Goal: Information Seeking & Learning: Learn about a topic

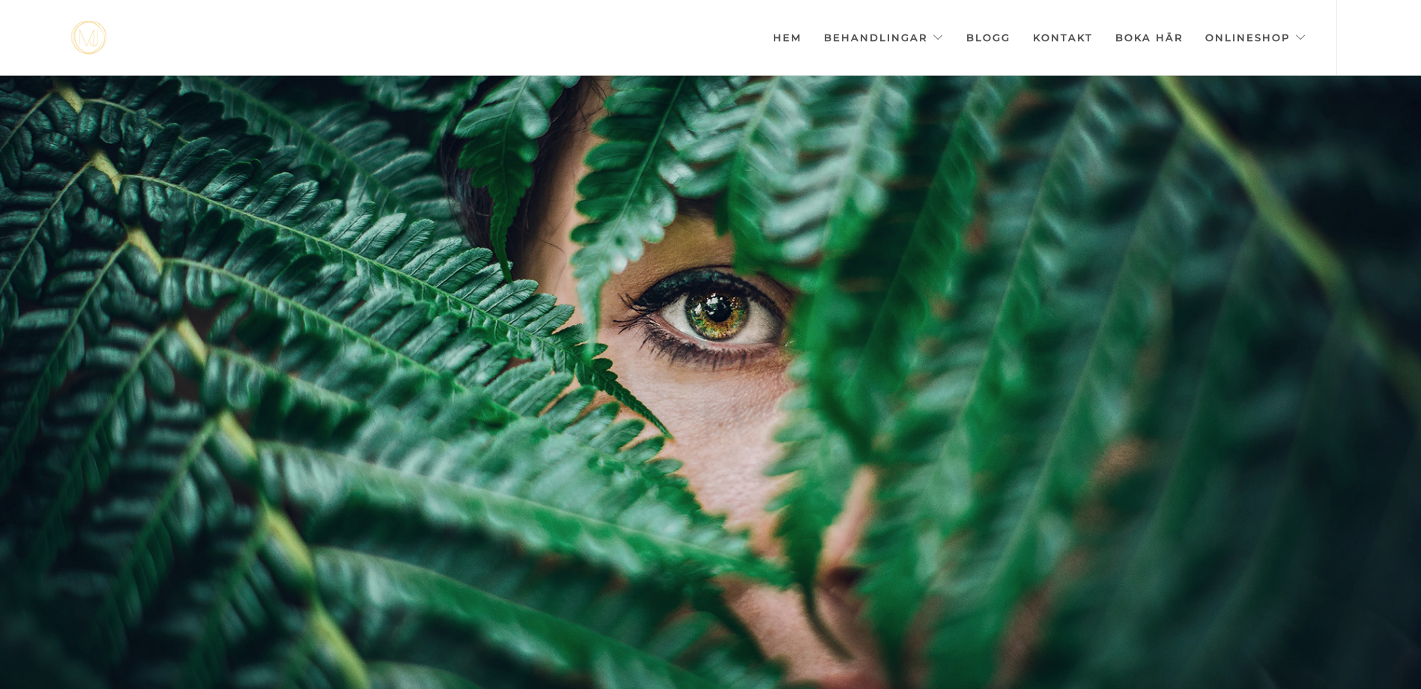
scroll to position [0, -7492]
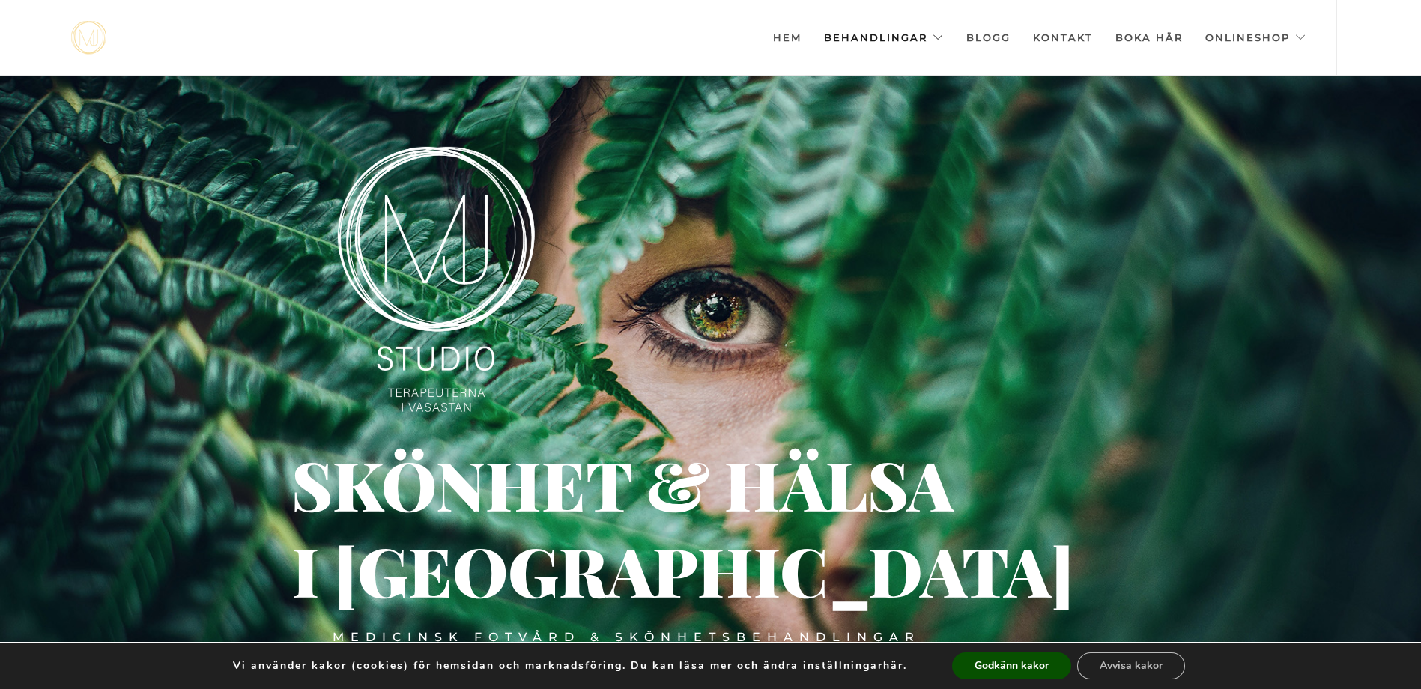
click at [907, 40] on link "Behandlingar" at bounding box center [884, 37] width 120 height 75
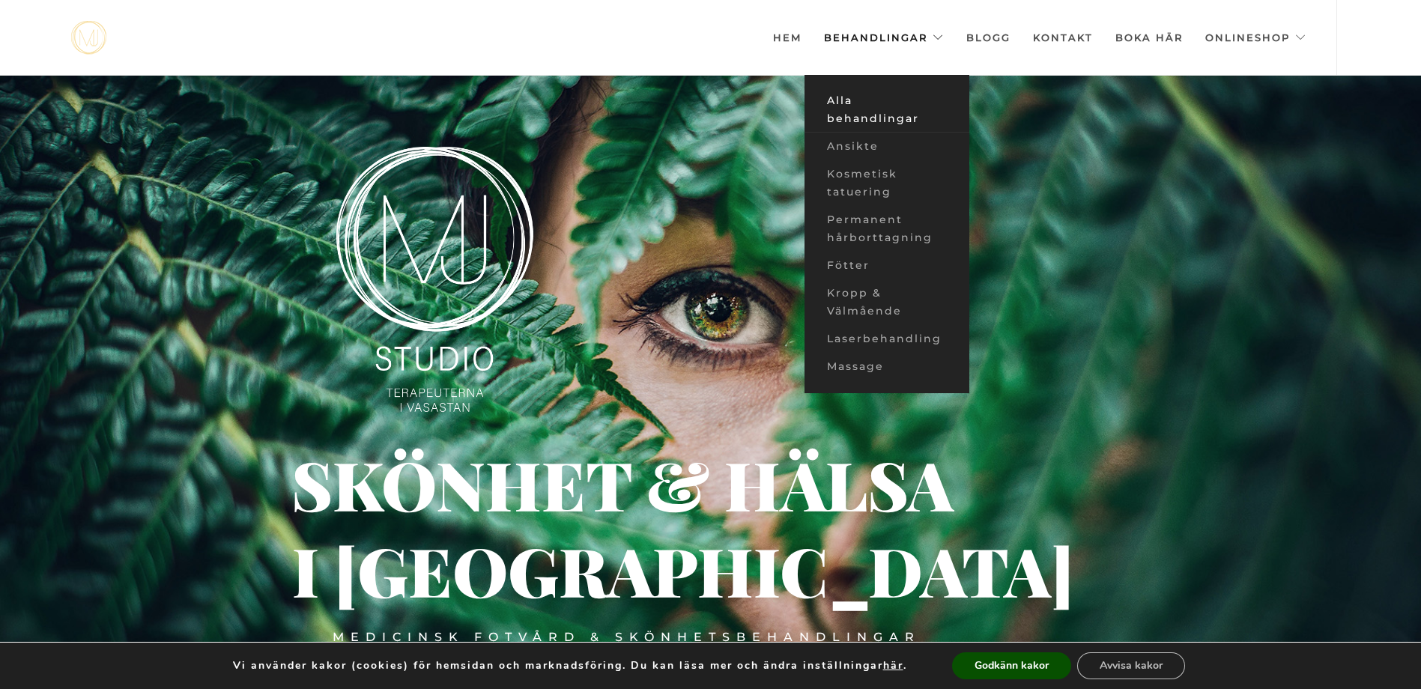
click at [890, 118] on link "Alla behandlingar" at bounding box center [887, 110] width 165 height 46
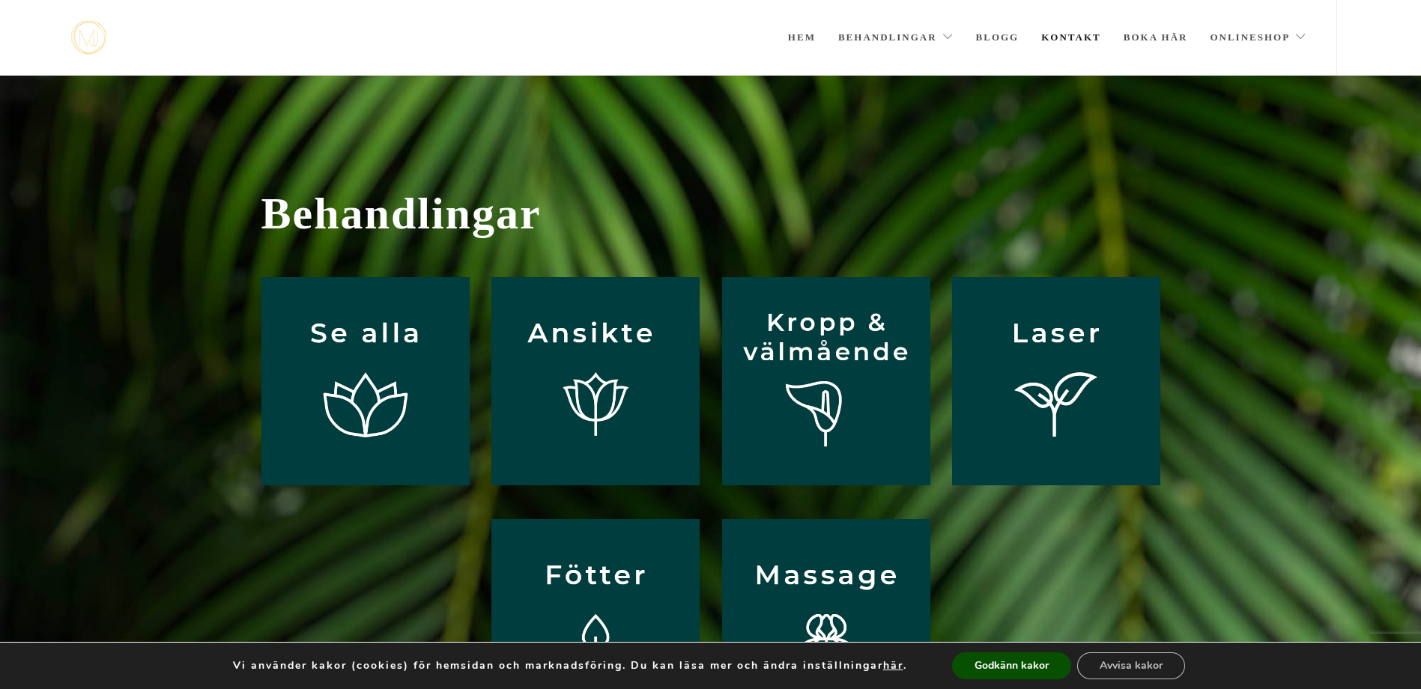
click at [1071, 39] on link "Kontakt" at bounding box center [1071, 37] width 60 height 75
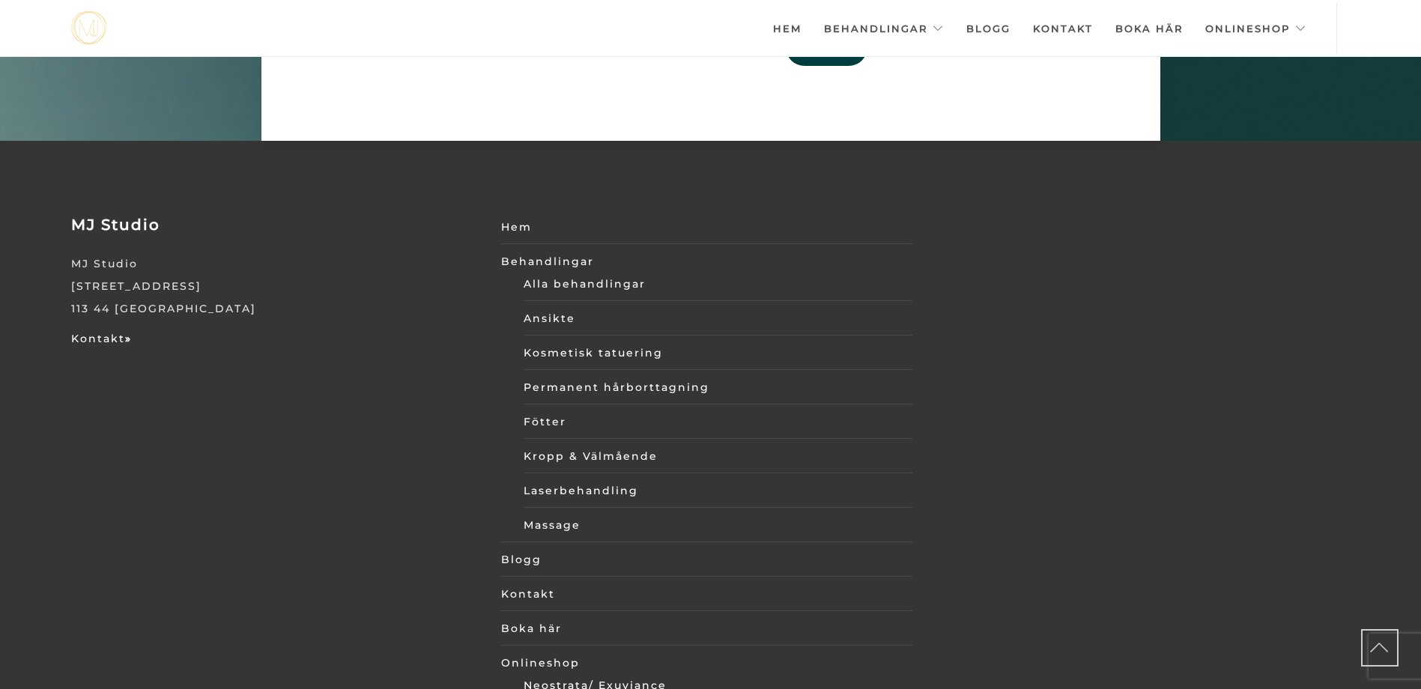
scroll to position [5151, 0]
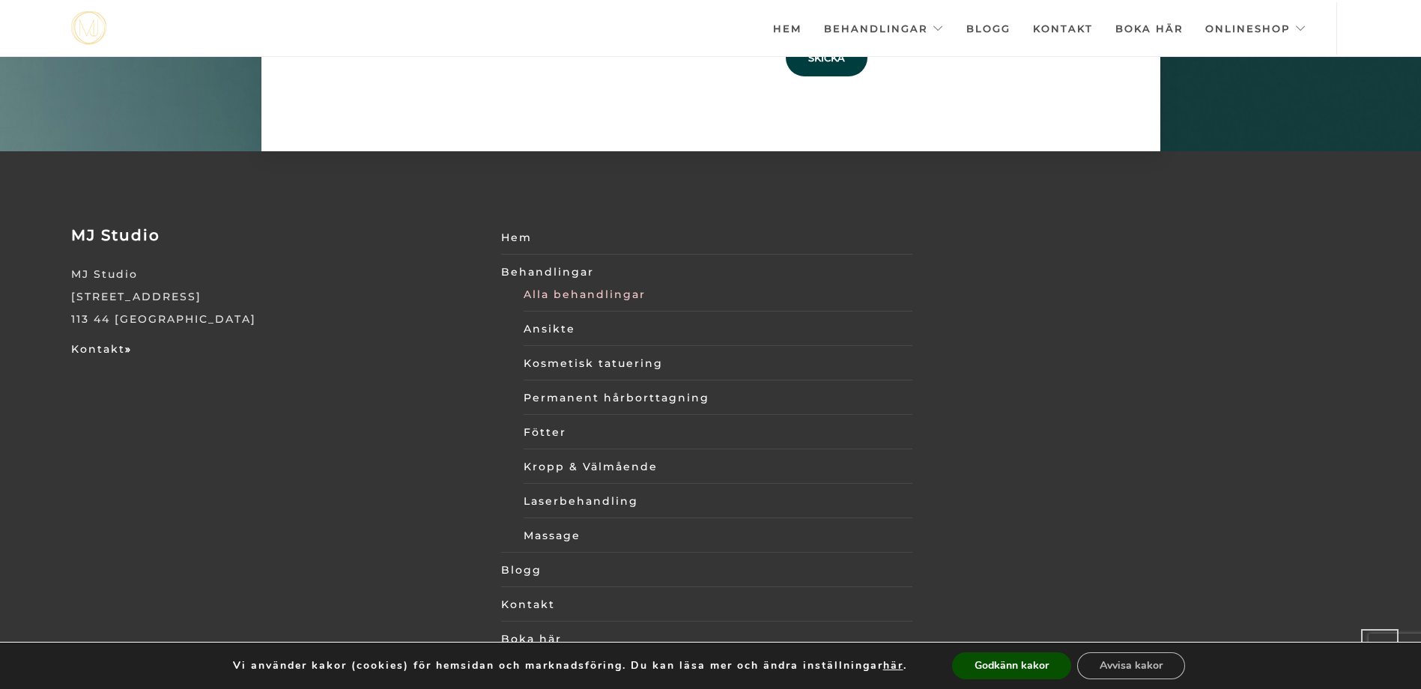
click at [570, 283] on link "Alla behandlingar" at bounding box center [718, 294] width 389 height 22
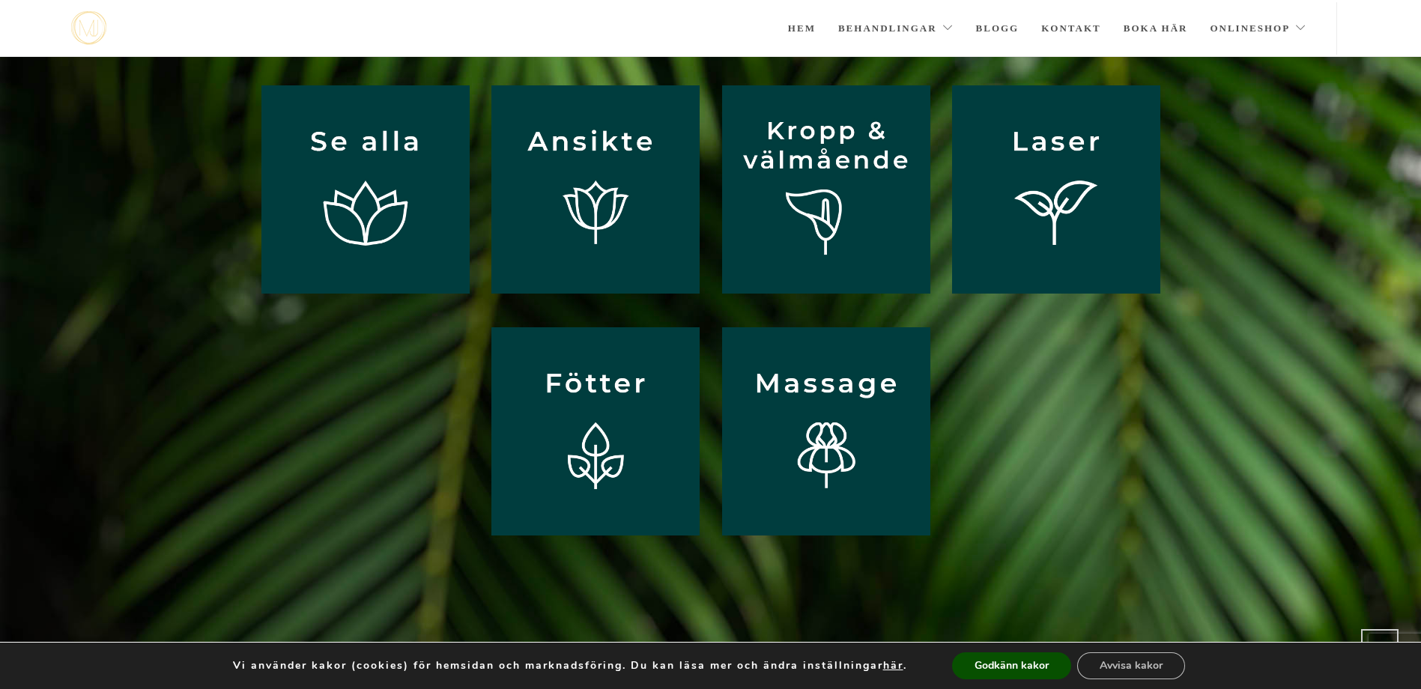
scroll to position [120, 0]
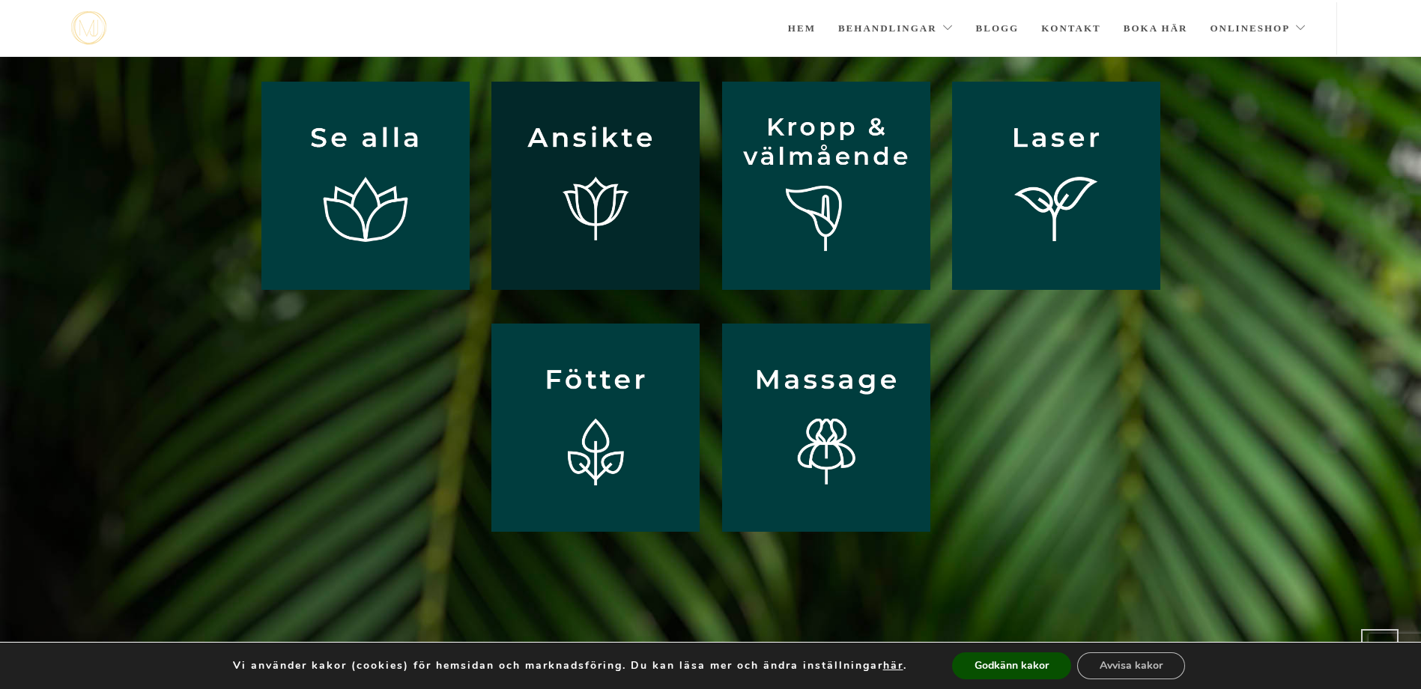
click at [593, 169] on img at bounding box center [596, 186] width 208 height 208
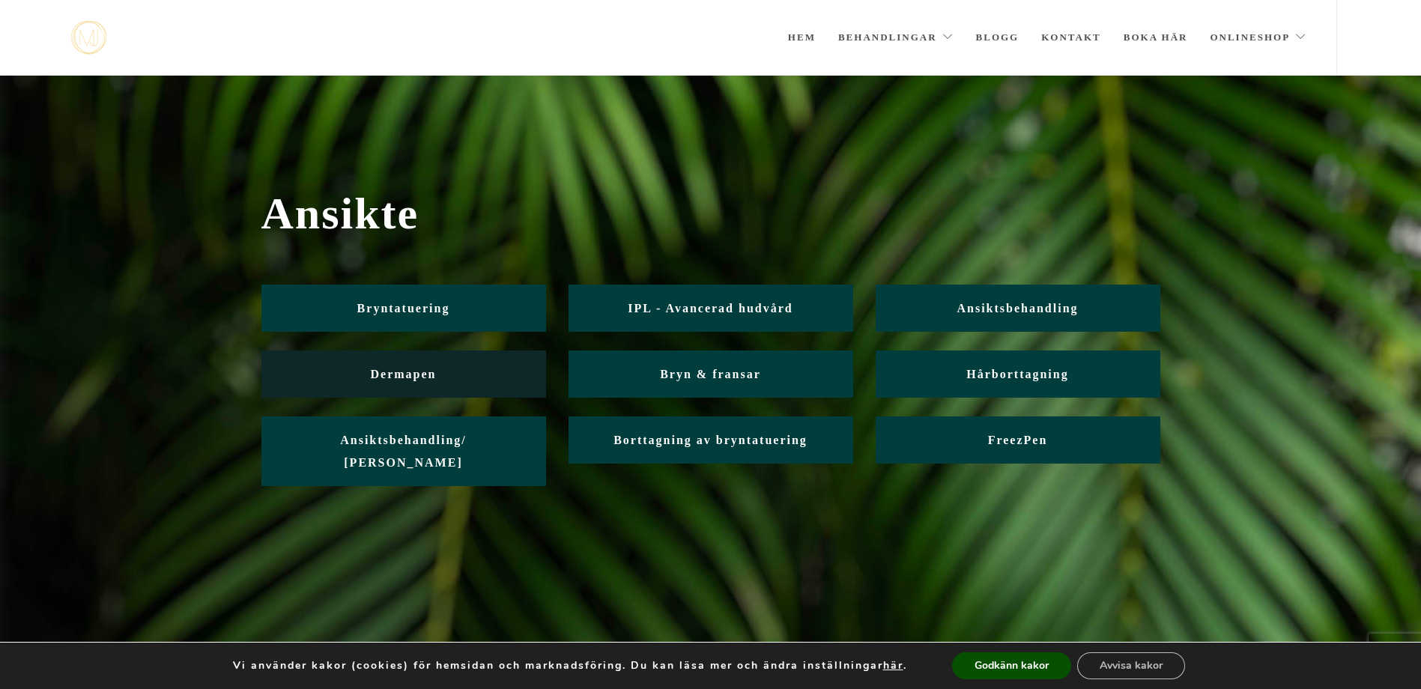
click at [430, 383] on link "Dermapen" at bounding box center [403, 374] width 285 height 47
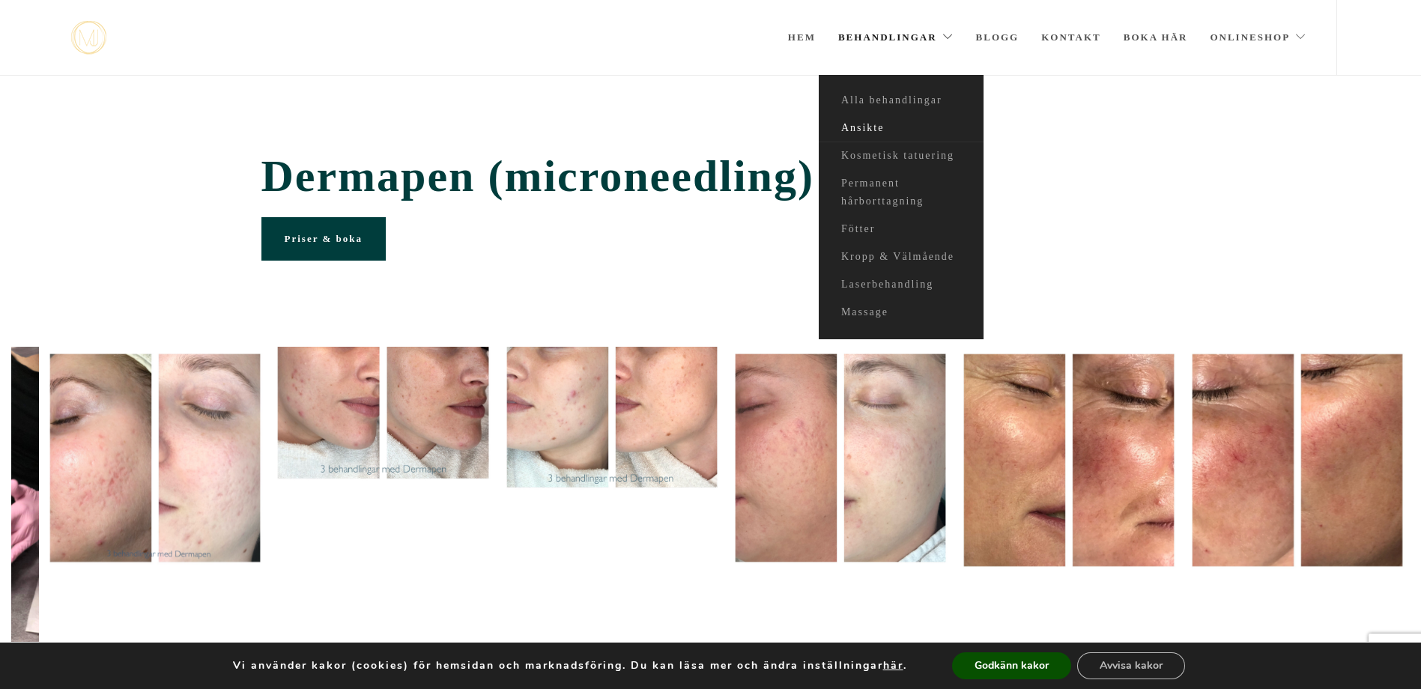
click at [876, 128] on link "Ansikte" at bounding box center [901, 129] width 165 height 28
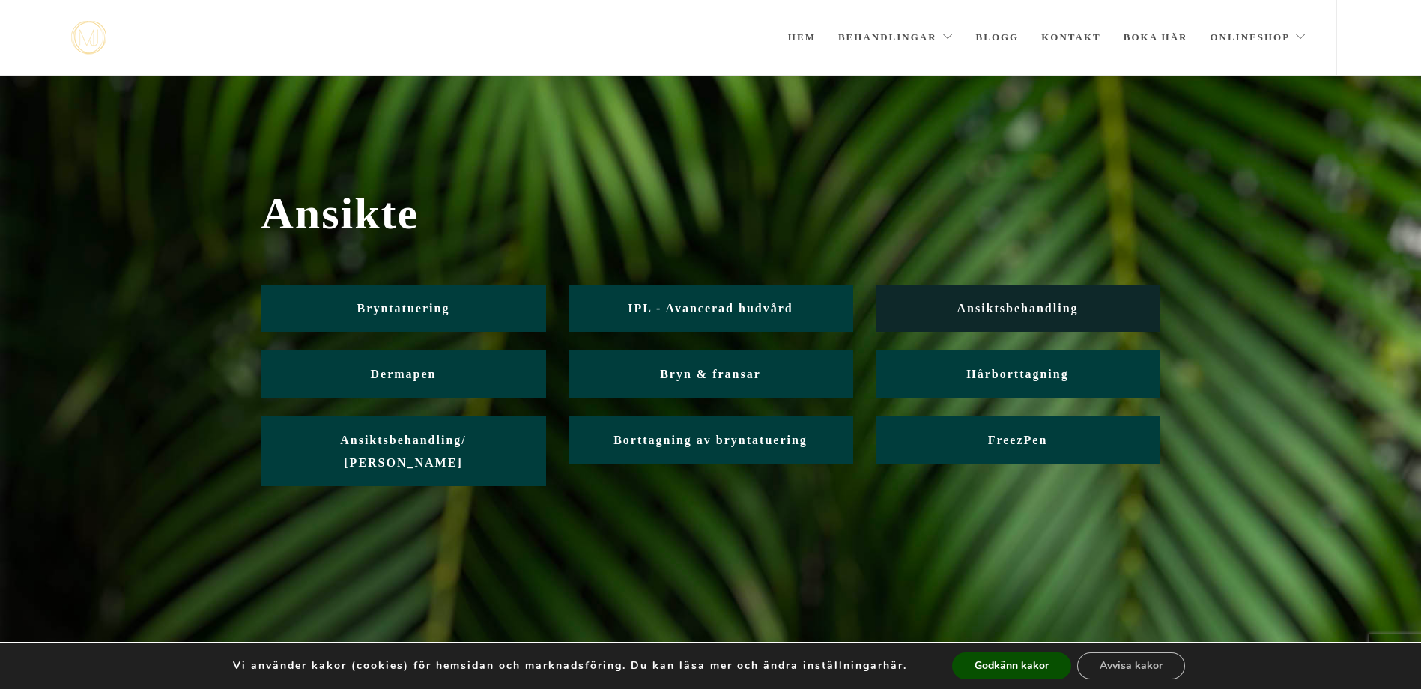
click at [1029, 303] on span "Ansiktsbehandling" at bounding box center [1017, 308] width 121 height 13
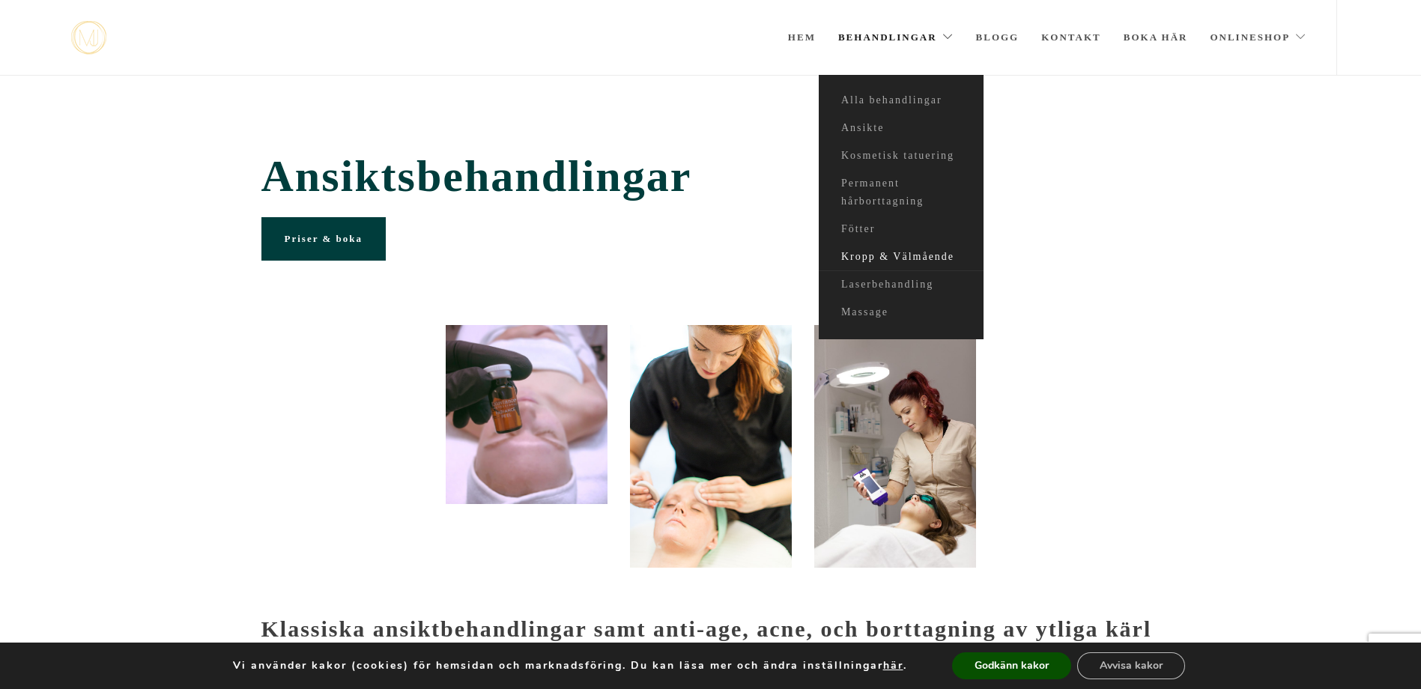
click at [891, 257] on link "Kropp & Välmående" at bounding box center [901, 258] width 165 height 28
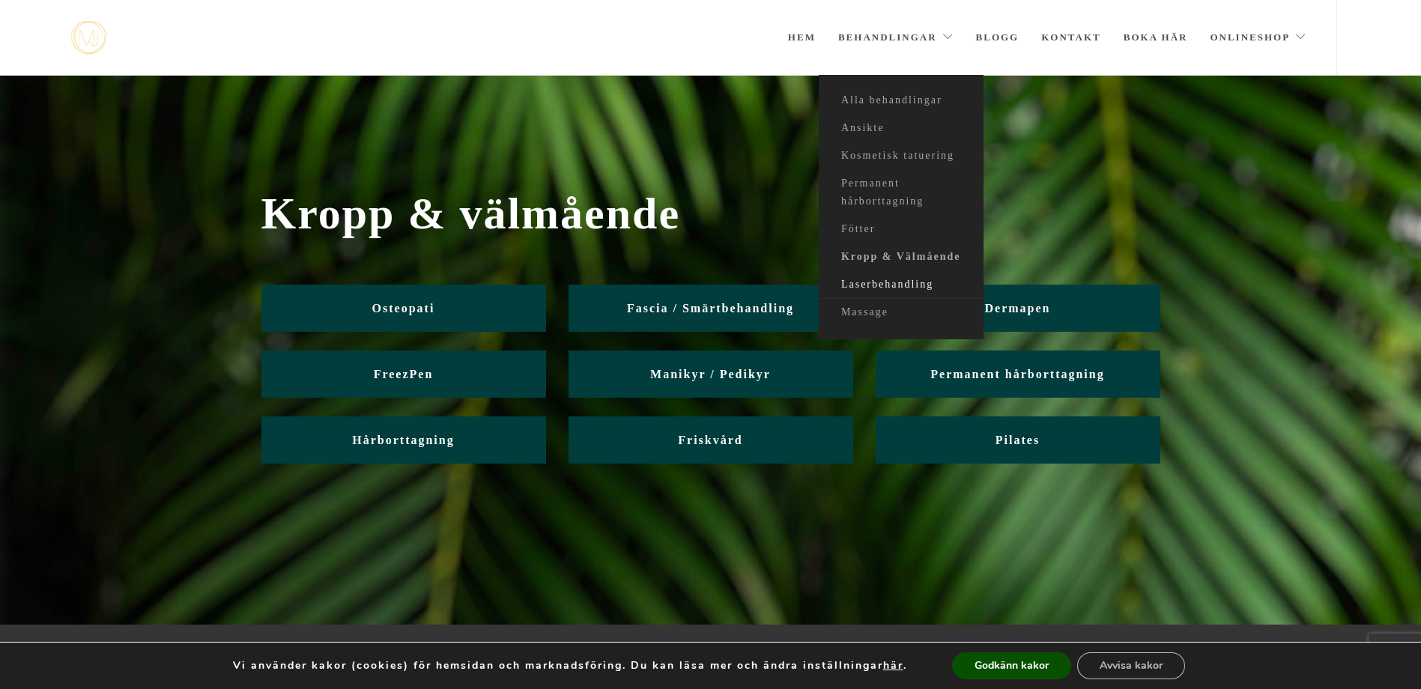
click at [897, 285] on link "Laserbehandling" at bounding box center [901, 285] width 165 height 28
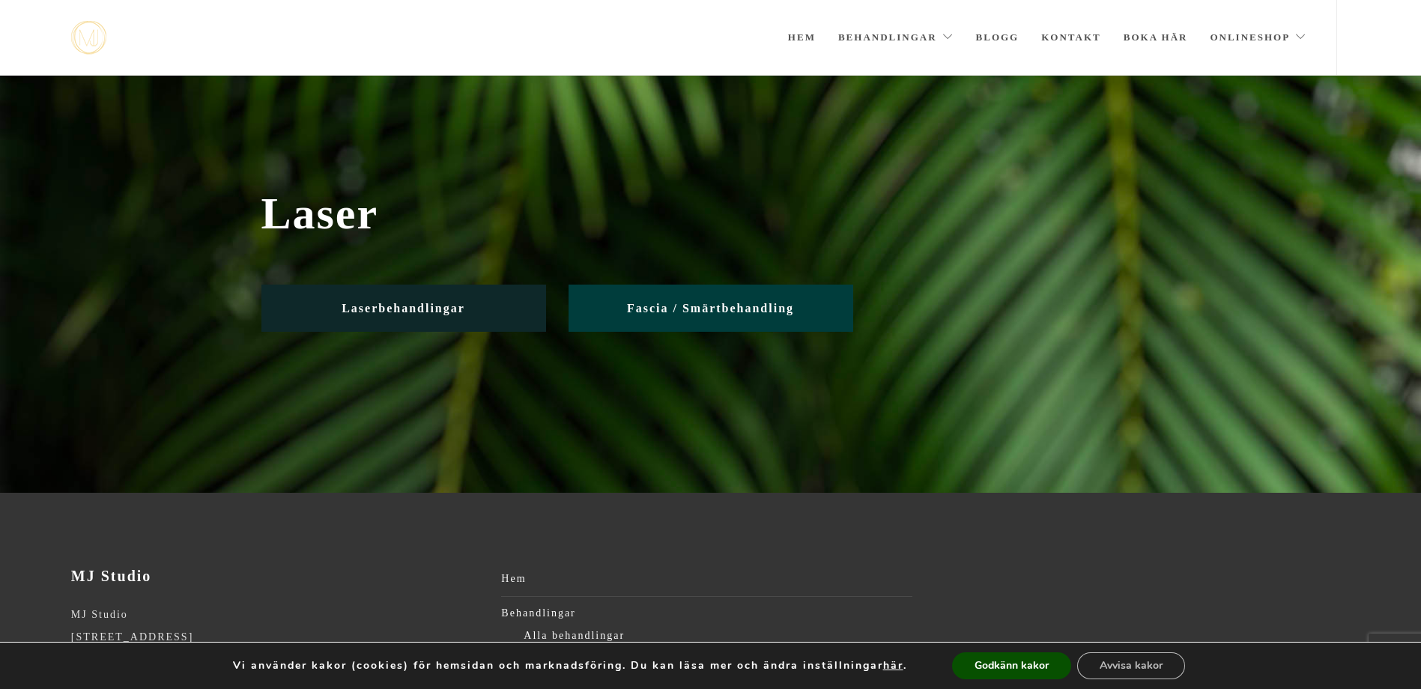
click at [416, 315] on link "Laserbehandlingar" at bounding box center [403, 308] width 285 height 47
